Goal: Task Accomplishment & Management: Complete application form

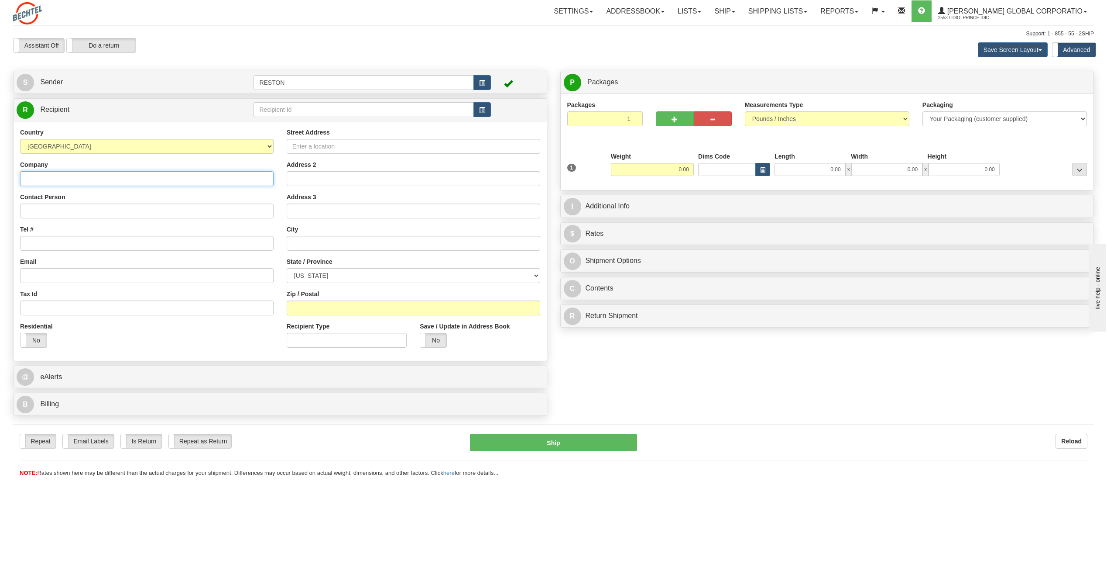
click at [57, 178] on input "Company" at bounding box center [147, 178] width 254 height 15
click at [51, 206] on input "Contact Person" at bounding box center [147, 210] width 254 height 15
paste input "[PERSON_NAME]"
drag, startPoint x: 42, startPoint y: 210, endPoint x: 8, endPoint y: 212, distance: 33.7
click at [8, 212] on div "Create a label for the return Create Pickup Without Label S Sender RESTON" at bounding box center [280, 245] width 547 height 349
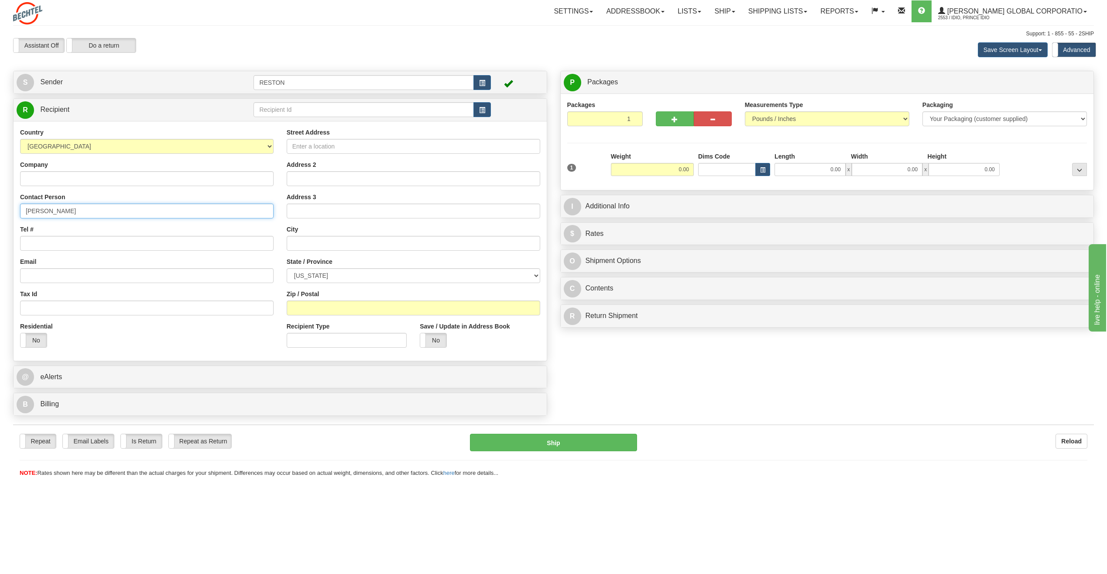
click at [74, 214] on input "[PERSON_NAME]" at bounding box center [147, 210] width 254 height 15
drag, startPoint x: 72, startPoint y: 212, endPoint x: 62, endPoint y: 211, distance: 10.1
click at [62, 211] on input "[PERSON_NAME]" at bounding box center [147, 210] width 254 height 15
paste input "[PERSON_NAME],"
drag, startPoint x: 27, startPoint y: 213, endPoint x: 38, endPoint y: 213, distance: 10.5
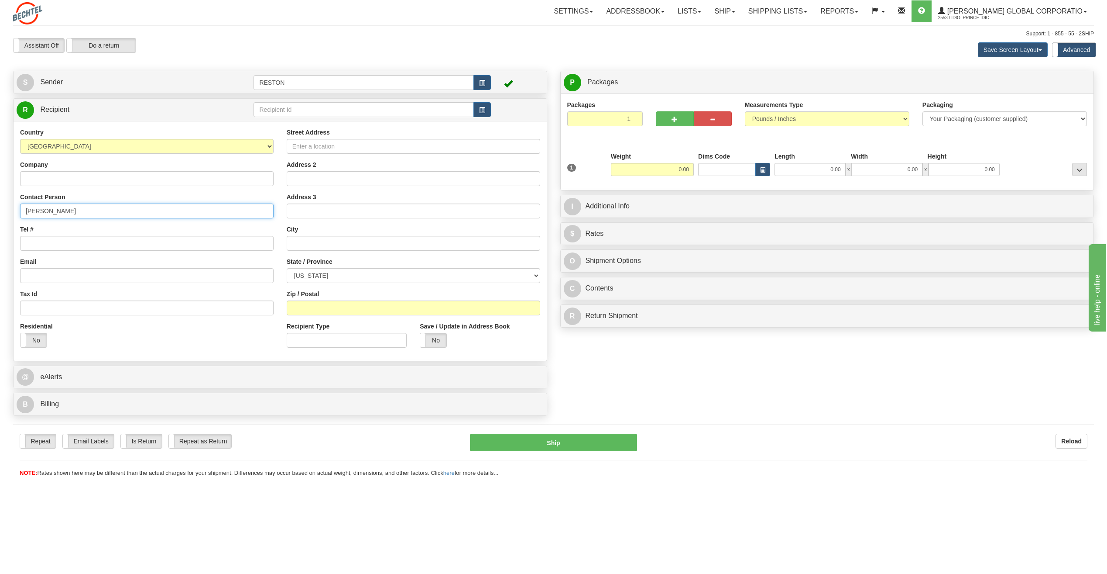
click at [27, 213] on input "[PERSON_NAME]" at bounding box center [147, 210] width 254 height 15
type input "[PERSON_NAME]"
paste input "[EMAIL_ADDRESS][PERSON_NAME][DOMAIN_NAME]"
type input "[EMAIL_ADDRESS][PERSON_NAME][DOMAIN_NAME]"
click at [84, 285] on div "Country [GEOGRAPHIC_DATA] [GEOGRAPHIC_DATA] [GEOGRAPHIC_DATA] [GEOGRAPHIC_DATA]…" at bounding box center [147, 241] width 267 height 226
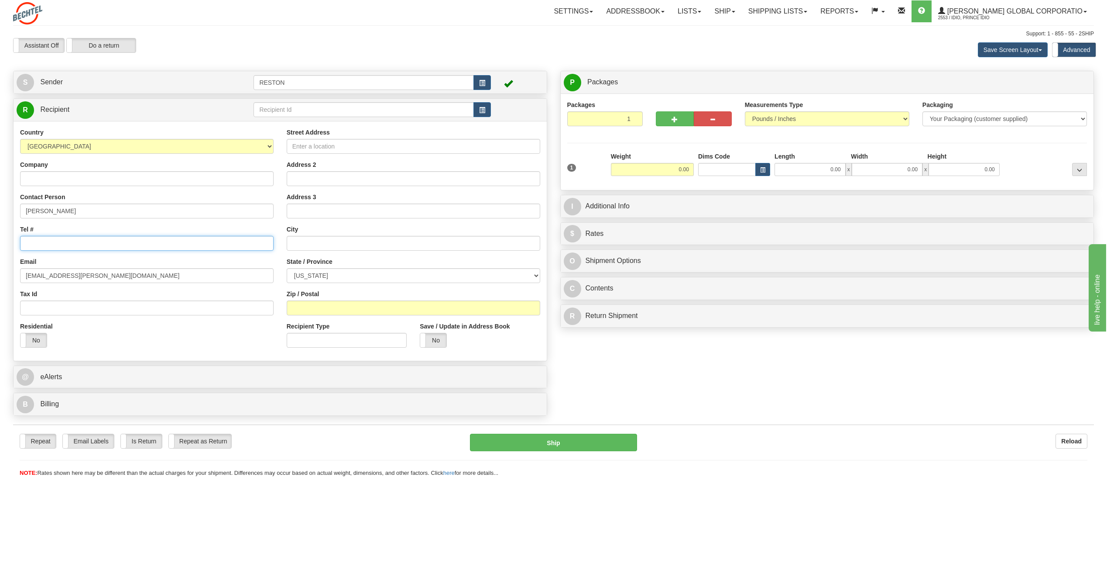
click at [72, 246] on input "Tel #" at bounding box center [147, 243] width 254 height 15
click at [28, 244] on input "Tel #" at bounding box center [147, 243] width 254 height 15
paste input "1 6023680090"
type input "1 6023680090"
click at [68, 179] on input "Company" at bounding box center [147, 178] width 254 height 15
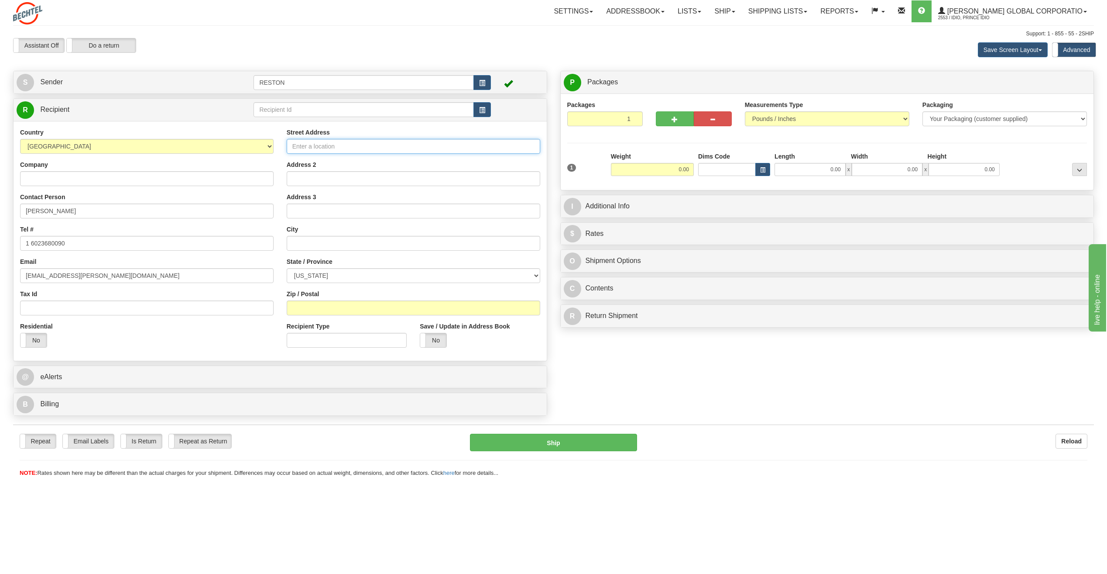
paste input "[STREET_ADDRESS]"
type input "[STREET_ADDRESS]"
click at [333, 175] on input "Address 2" at bounding box center [414, 178] width 254 height 15
paste input "Suite 100"
type input "Suite 100"
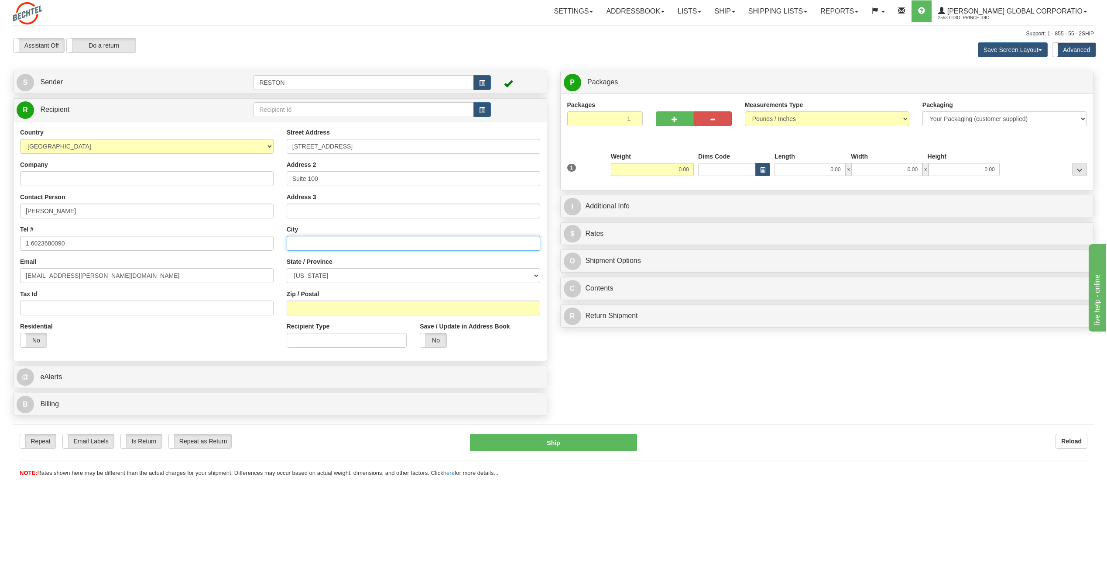
paste input "[GEOGRAPHIC_DATA]"
type input "[GEOGRAPHIC_DATA]"
click at [329, 274] on select "[US_STATE] [US_STATE] [US_STATE] [US_STATE] Armed Forces America Armed Forces E…" at bounding box center [414, 275] width 254 height 15
select select "AZ"
click at [287, 268] on select "[US_STATE] [US_STATE] [US_STATE] [US_STATE] Armed Forces America Armed Forces E…" at bounding box center [414, 275] width 254 height 15
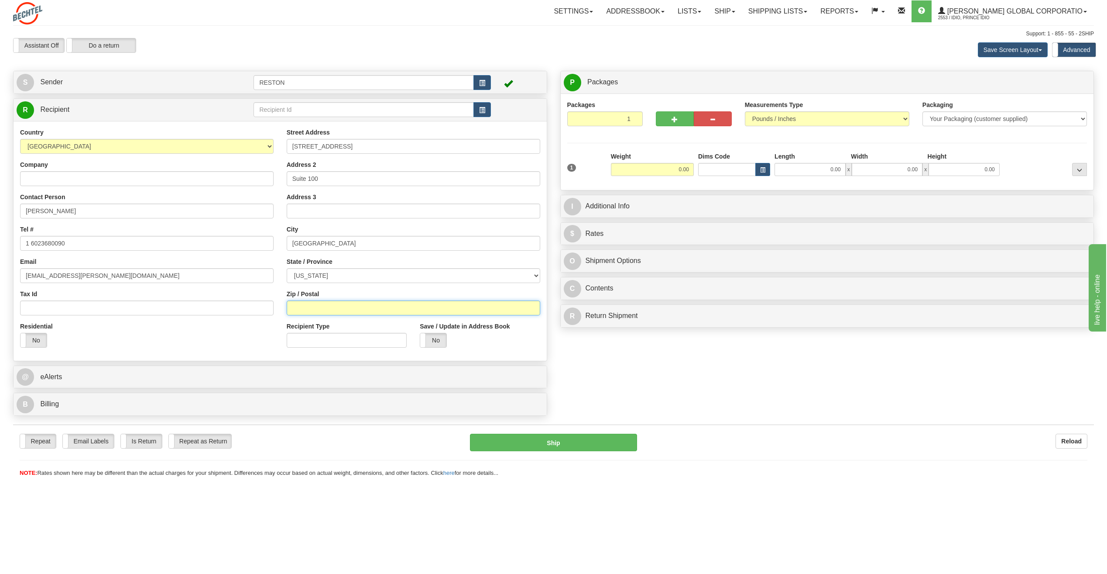
paste input "85305"
type input "85305"
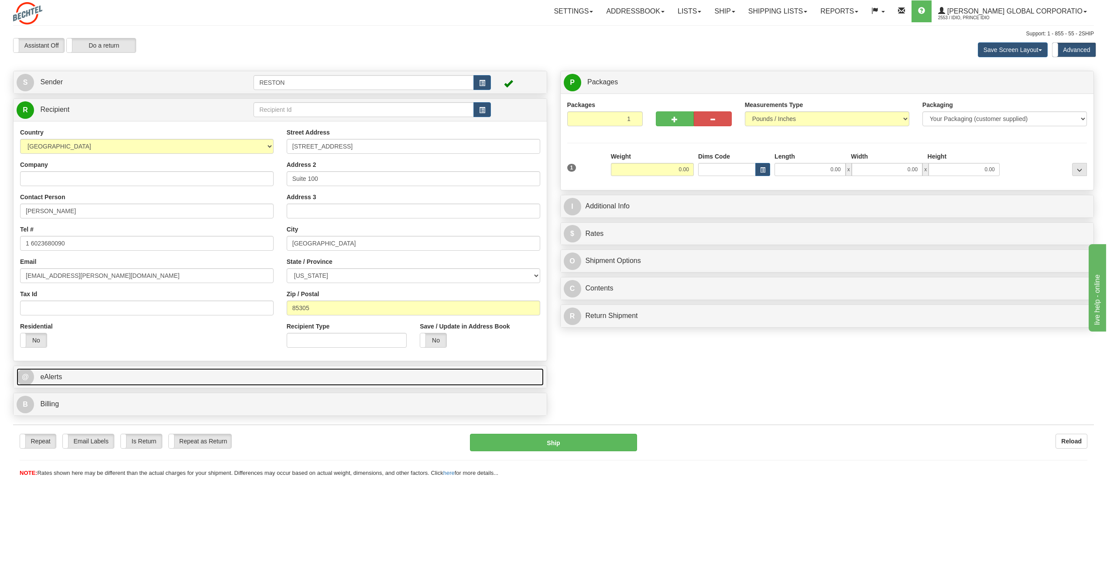
click at [71, 373] on link "@ eAlerts" at bounding box center [280, 377] width 527 height 18
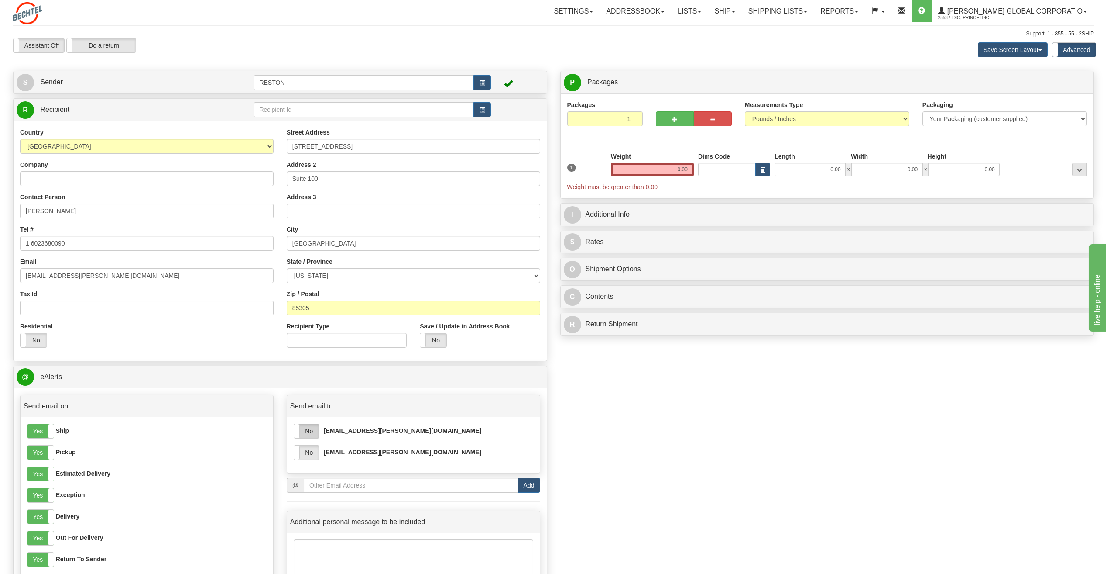
click at [310, 433] on label "No" at bounding box center [306, 431] width 25 height 14
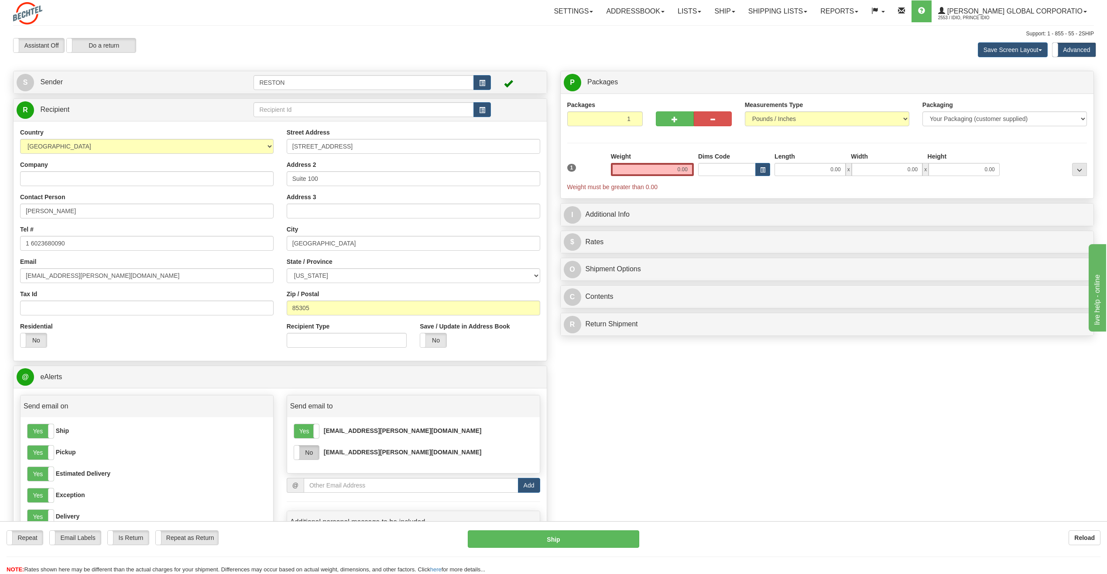
click at [311, 455] on label "No" at bounding box center [306, 452] width 25 height 14
click at [323, 483] on input "email" at bounding box center [411, 485] width 215 height 15
type input "rebe"
drag, startPoint x: 364, startPoint y: 484, endPoint x: 272, endPoint y: 477, distance: 92.4
click at [272, 477] on div "Send email on Yes No Ship Yes No Pickup Yes No Estimated Delivery Yes No Except…" at bounding box center [280, 506] width 533 height 223
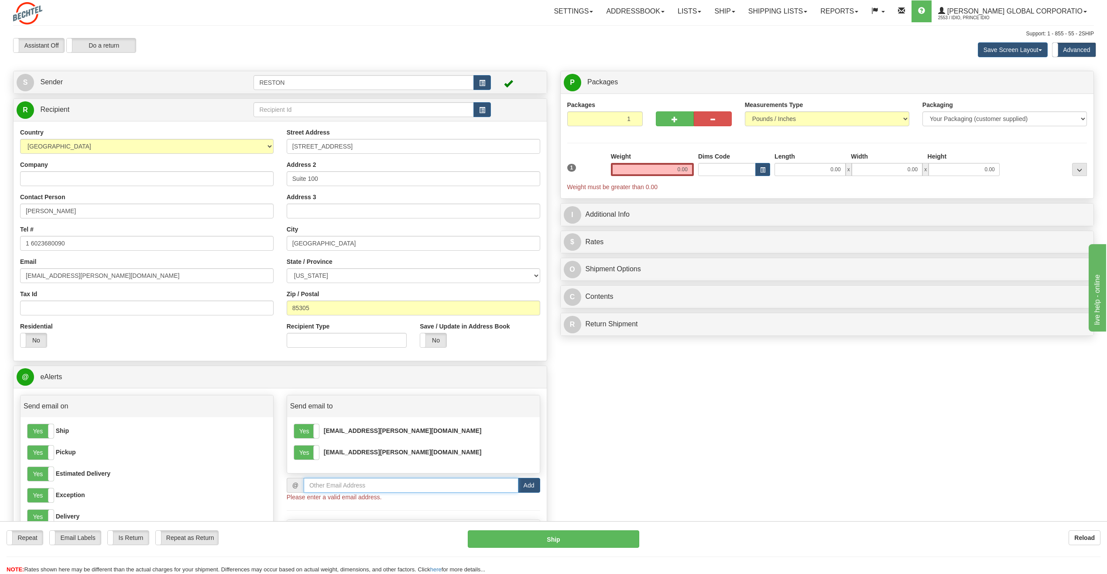
paste input "[EMAIL_ADDRESS][PERSON_NAME][DOMAIN_NAME]"
type input "[EMAIL_ADDRESS][PERSON_NAME][DOMAIN_NAME]"
click at [529, 486] on button "Add" at bounding box center [529, 485] width 22 height 15
click at [310, 473] on label "No" at bounding box center [306, 474] width 25 height 14
click at [328, 505] on input "email" at bounding box center [411, 506] width 215 height 15
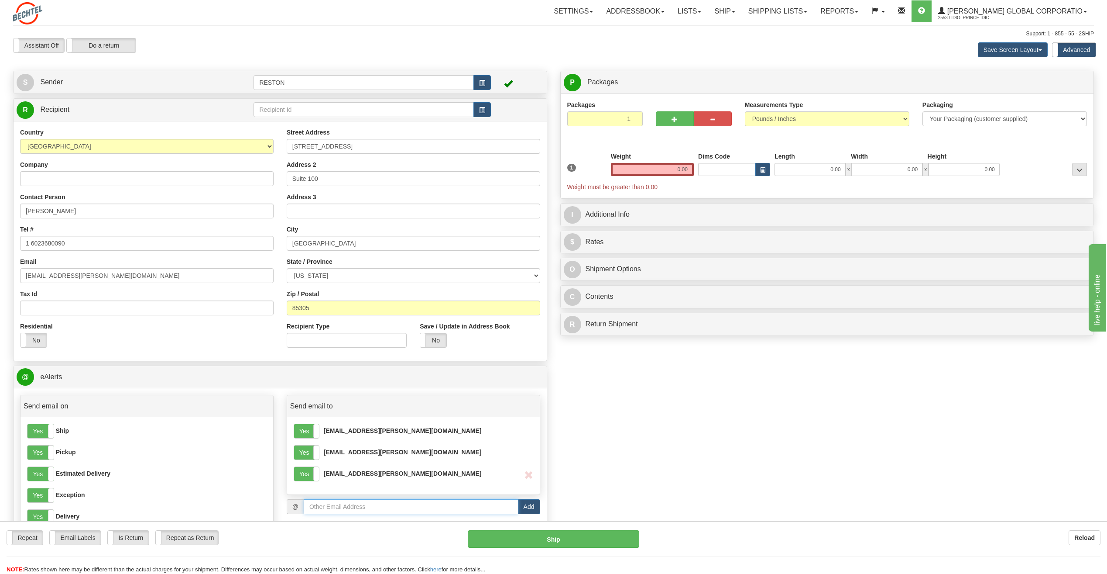
paste input "[EMAIL_ADDRESS][PERSON_NAME][DOMAIN_NAME]"
type input "[EMAIL_ADDRESS][PERSON_NAME][DOMAIN_NAME]"
click at [521, 506] on button "Add" at bounding box center [529, 506] width 22 height 15
click at [313, 501] on label "No" at bounding box center [306, 495] width 25 height 14
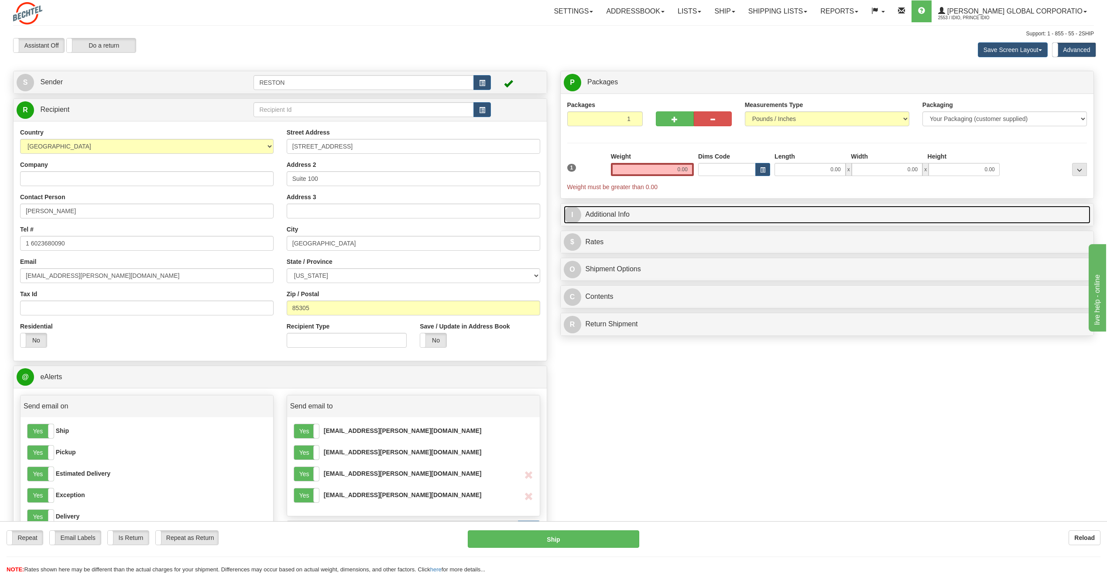
click at [603, 210] on link "I Additional Info" at bounding box center [827, 215] width 527 height 18
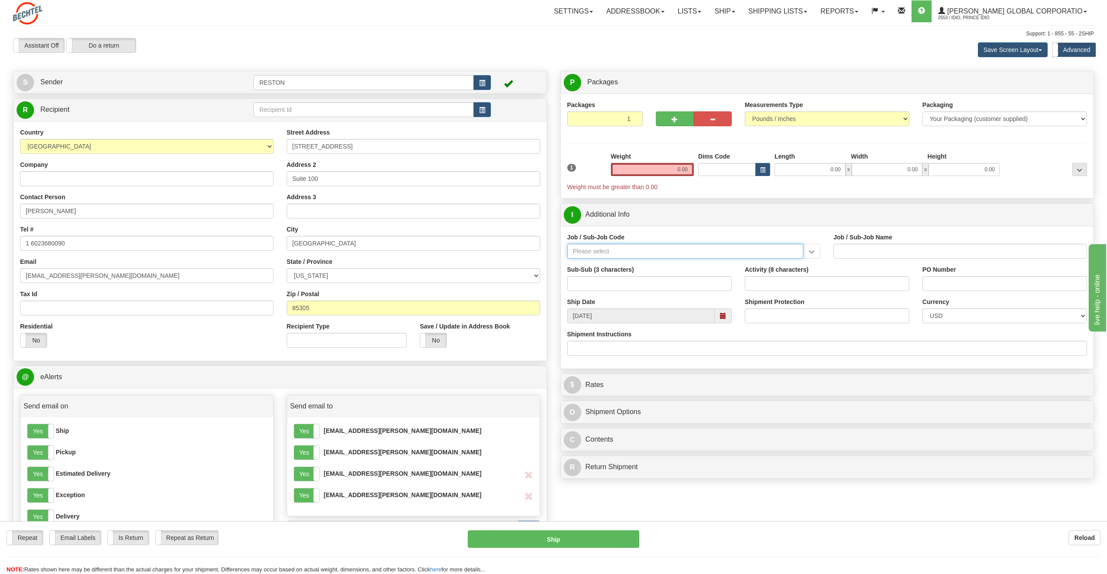
paste input "50142-4re"
click at [636, 265] on div "50142-4RE" at bounding box center [684, 265] width 228 height 10
type input "50142-4RE"
type input "GLOBAL DESKSIDE OPERATIONS - RESTON OFFICE"
type input "50142-4RE"
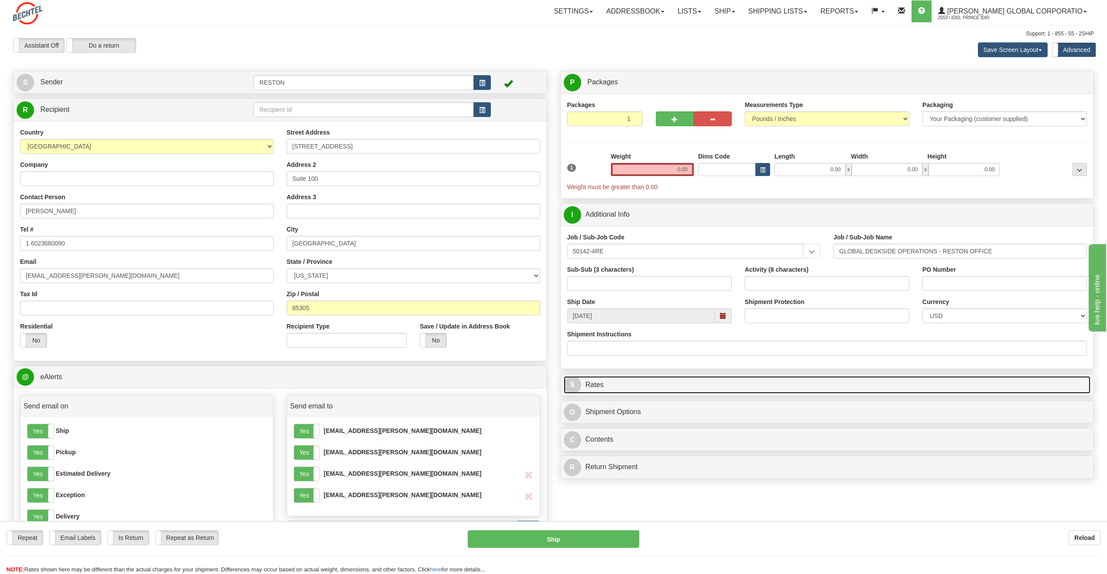
click at [641, 382] on link "$ Rates" at bounding box center [827, 385] width 527 height 18
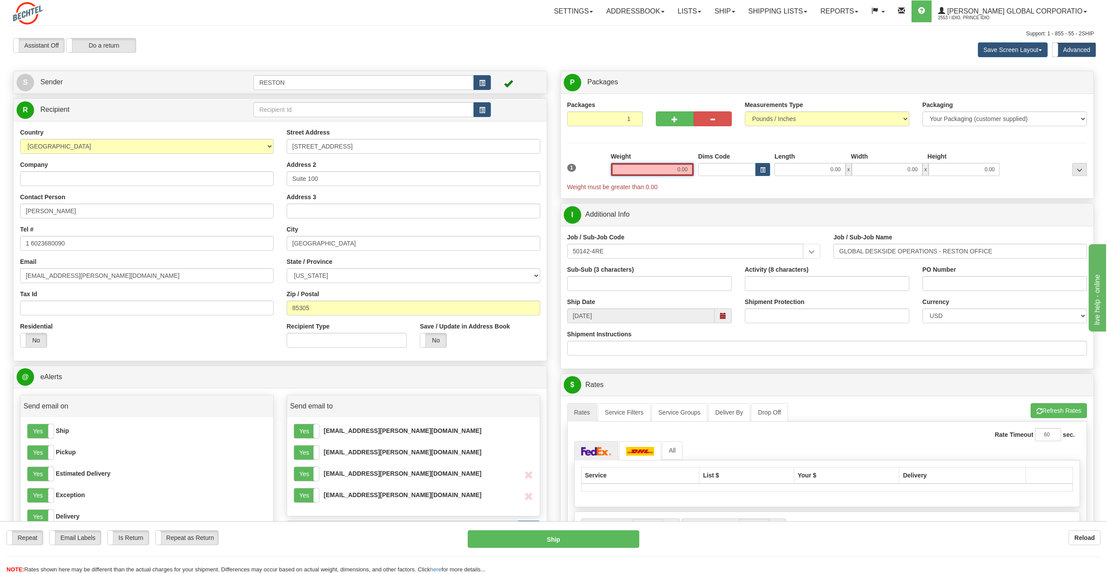
click at [672, 166] on input "0.00" at bounding box center [652, 169] width 83 height 13
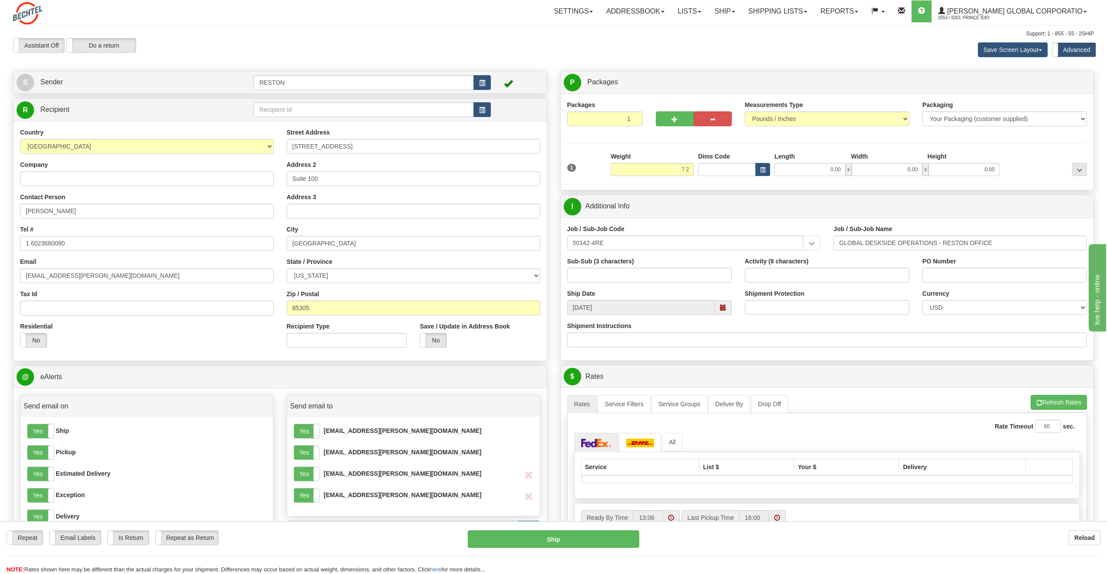
type input "7.20"
click at [638, 193] on div "P Packages 1 Packages - Weight: 0.00 Lbs Shipment Level Shipm. Package Level Pa…" at bounding box center [827, 356] width 547 height 570
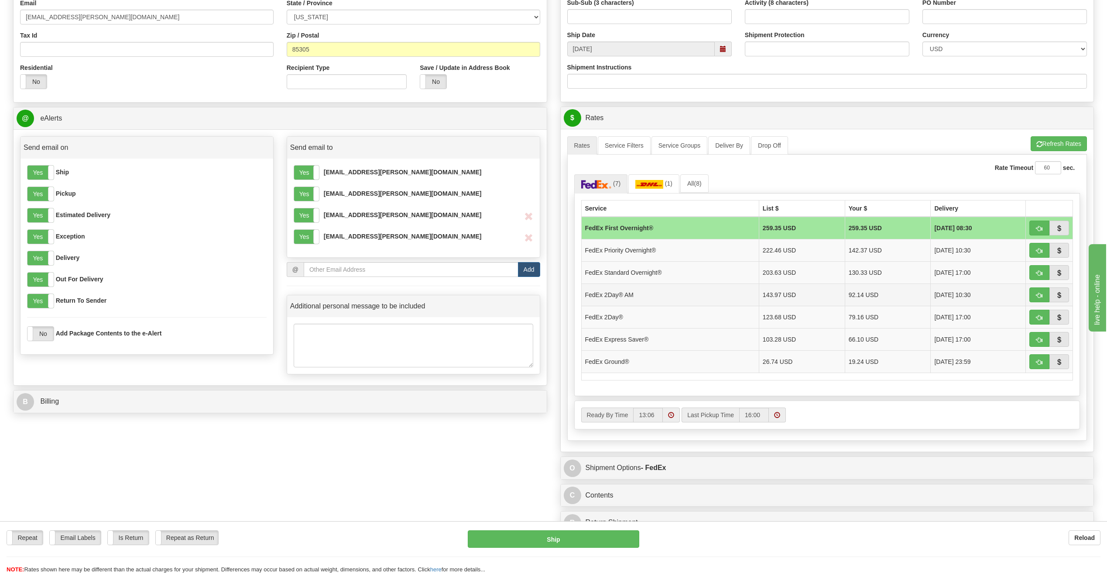
scroll to position [262, 0]
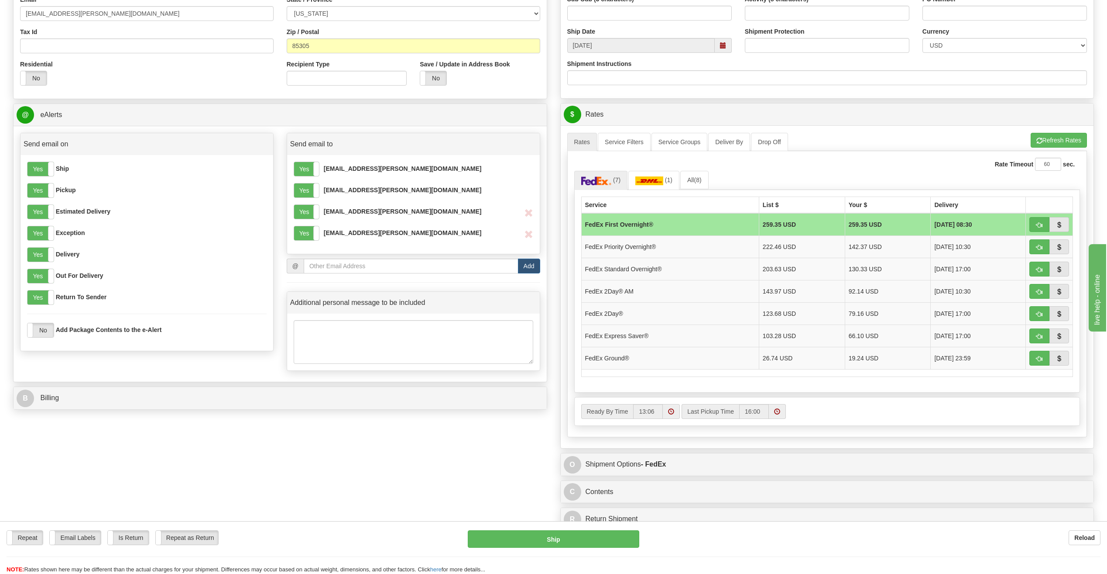
click at [684, 223] on td "FedEx First Overnight®" at bounding box center [670, 224] width 178 height 23
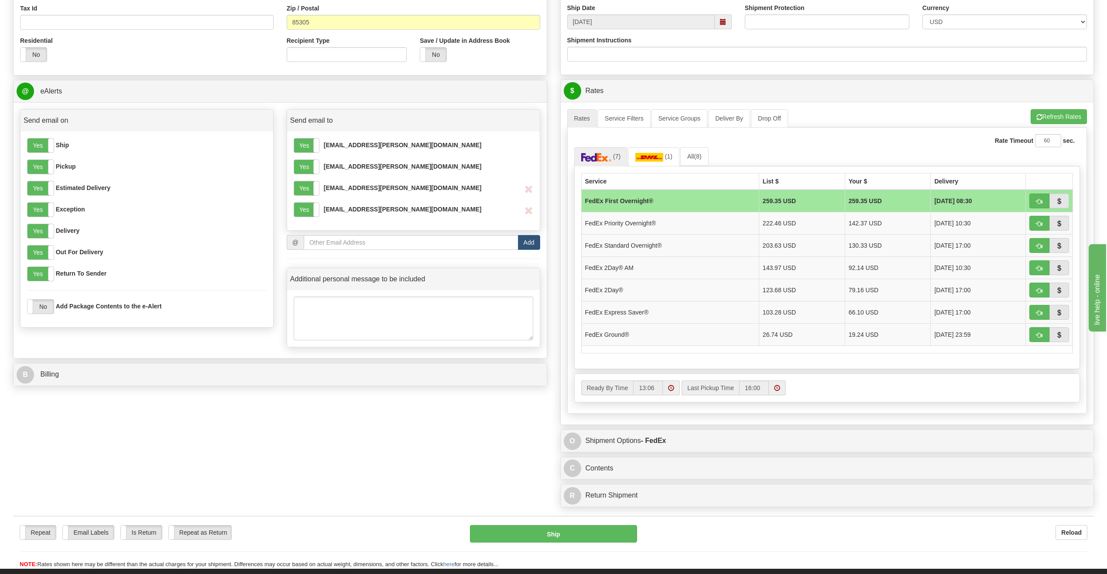
scroll to position [349, 0]
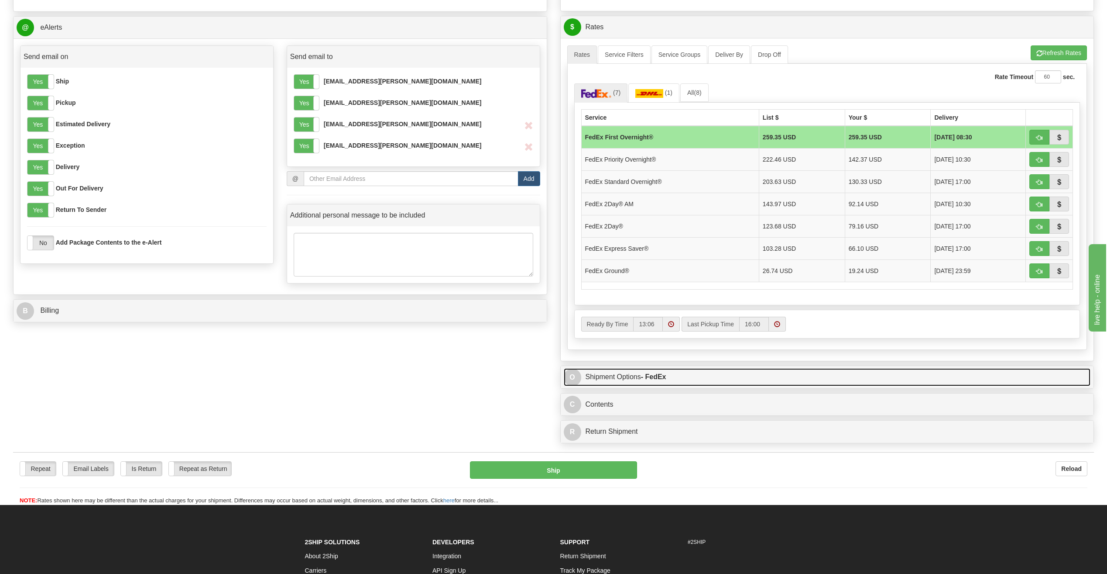
click at [638, 381] on link "O Shipment Options - FedEx" at bounding box center [827, 377] width 527 height 18
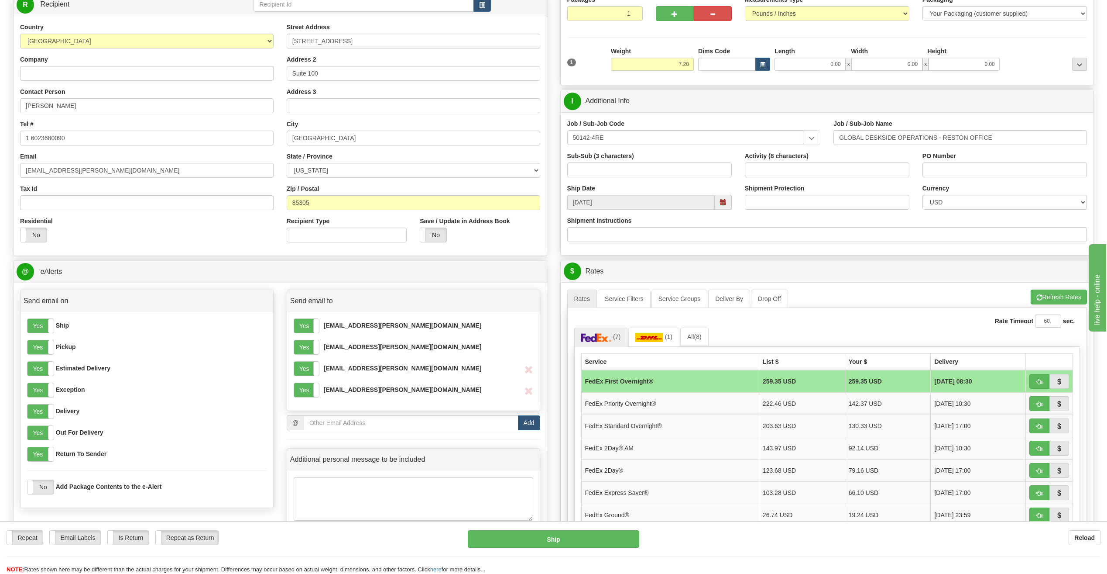
scroll to position [87, 0]
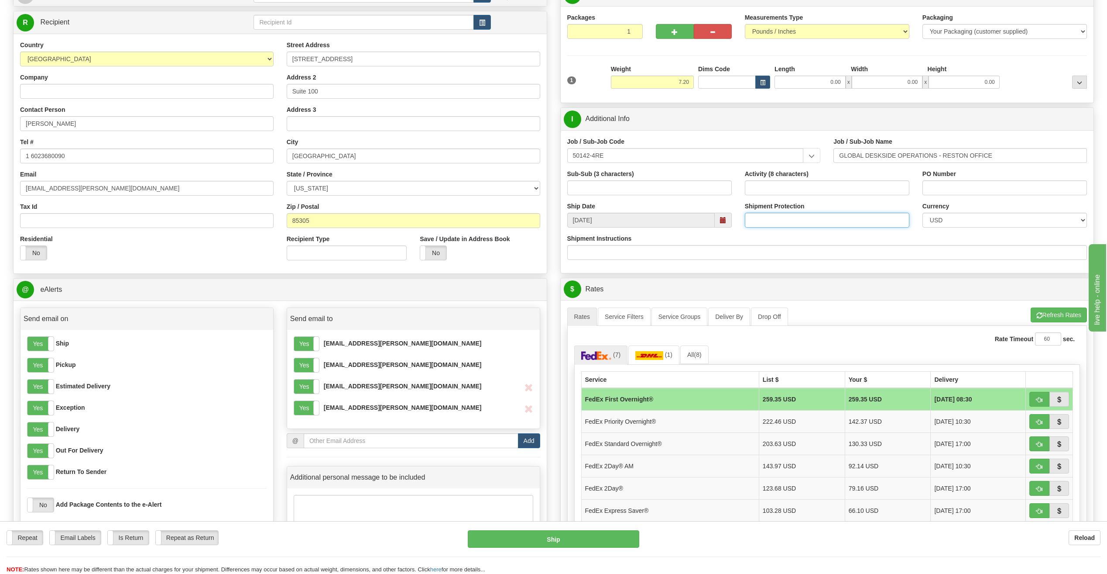
click at [835, 218] on input "Shipment Protection" at bounding box center [827, 220] width 165 height 15
type input "1000"
click at [1039, 315] on span "button" at bounding box center [1040, 316] width 6 height 6
click at [702, 400] on td "FedEx First Overnight®" at bounding box center [670, 399] width 178 height 23
click at [651, 402] on td "FedEx First Overnight®" at bounding box center [670, 399] width 178 height 23
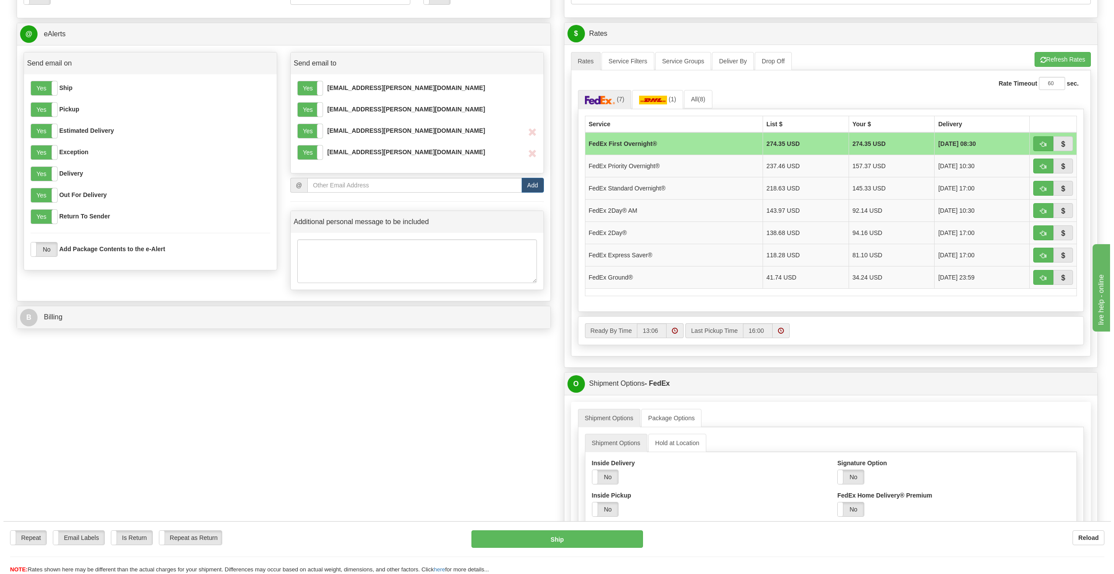
scroll to position [393, 0]
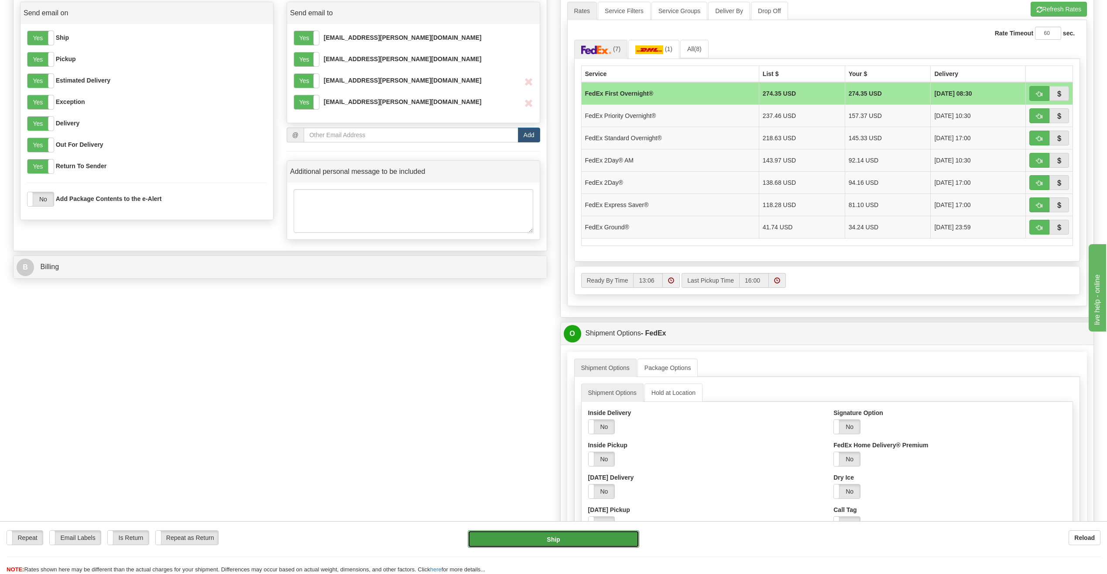
click at [499, 535] on button "Ship" at bounding box center [554, 538] width 172 height 17
type input "06"
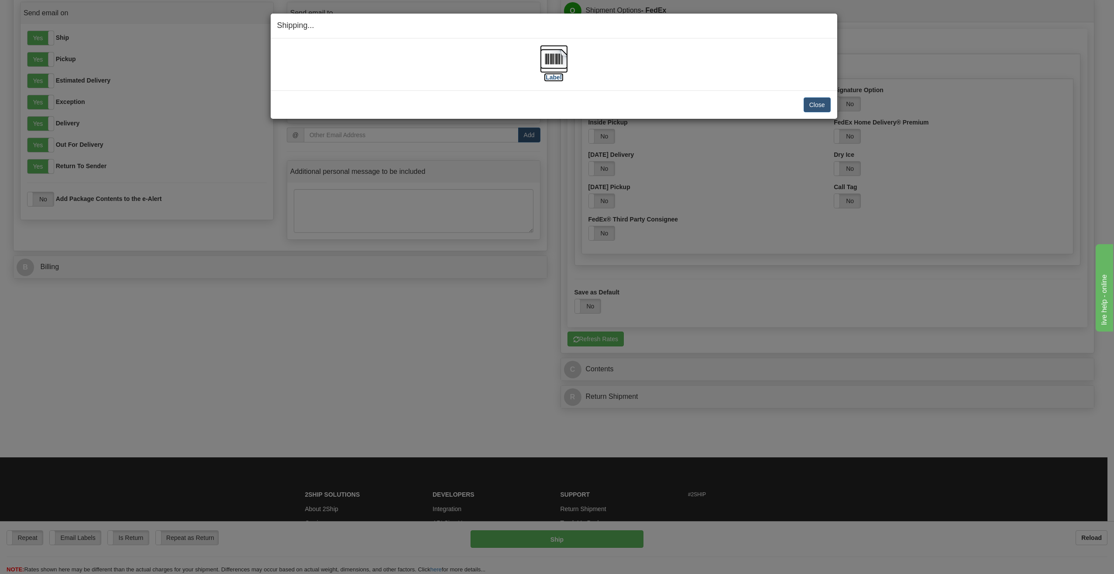
click at [549, 76] on label "[Label]" at bounding box center [554, 77] width 20 height 9
